Goal: Task Accomplishment & Management: Use online tool/utility

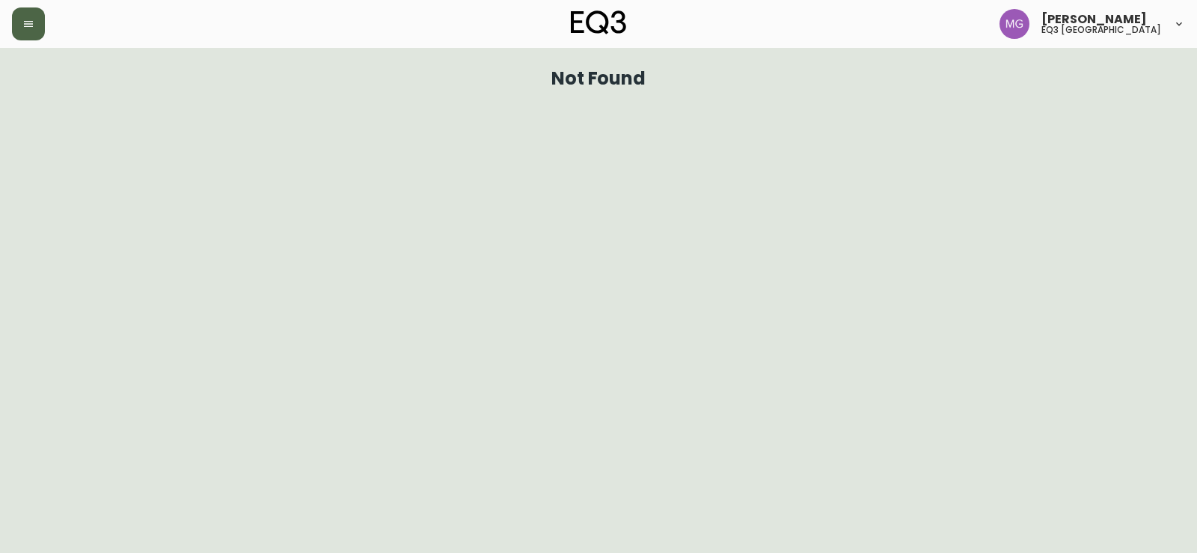
click at [27, 22] on icon "button" at bounding box center [28, 24] width 9 height 6
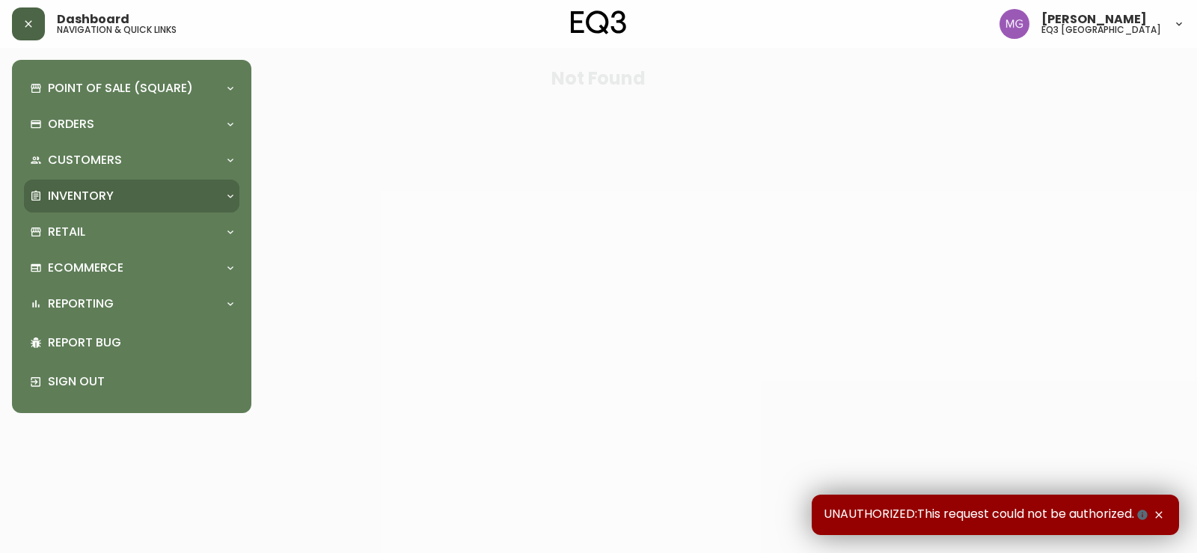
click at [105, 189] on p "Inventory" at bounding box center [81, 196] width 66 height 16
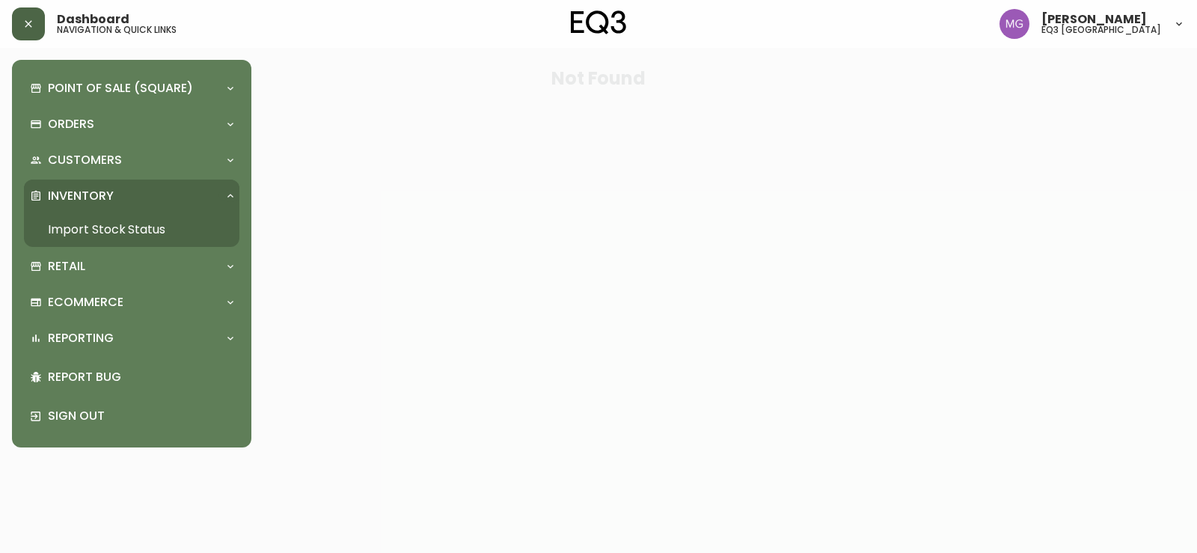
click at [132, 228] on link "Import Stock Status" at bounding box center [131, 229] width 215 height 34
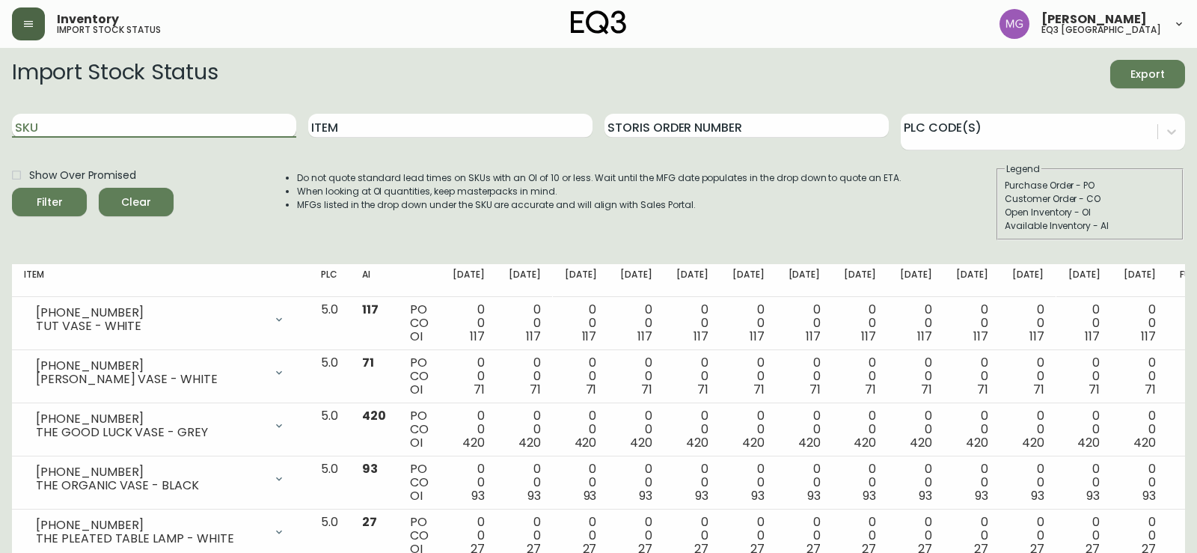
click at [165, 128] on input "SKU" at bounding box center [154, 126] width 284 height 24
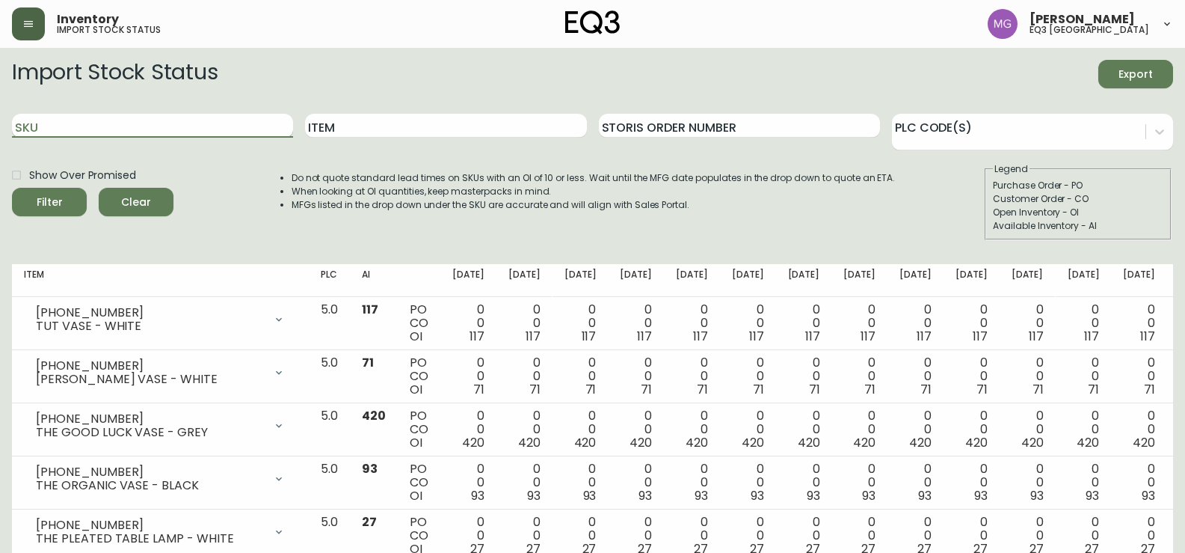
paste input "[PHONE_NUMBER]"
type input "[PHONE_NUMBER]"
click at [12, 188] on button "Filter" at bounding box center [49, 202] width 75 height 28
